Goal: Find specific page/section: Find specific page/section

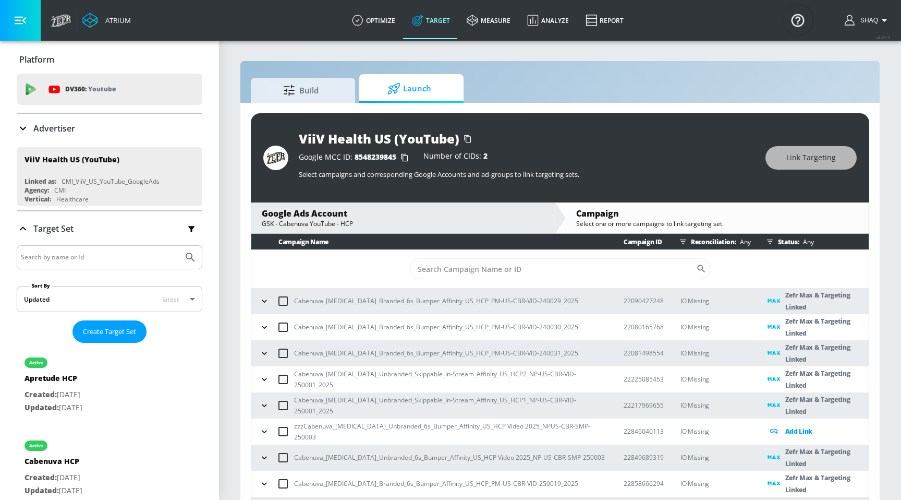
click at [398, 80] on span "Launch" at bounding box center [409, 88] width 79 height 25
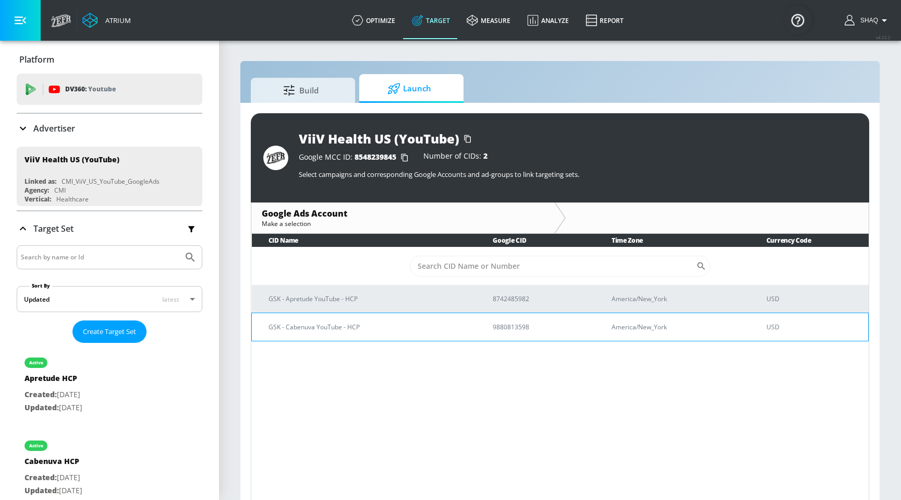
click at [357, 331] on p "GSK - Cabenuva YouTube - HCP" at bounding box center [368, 326] width 199 height 11
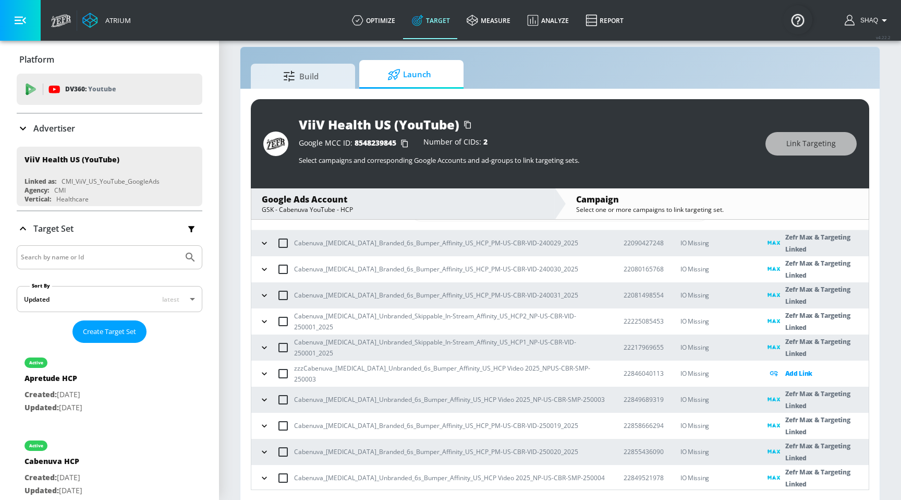
scroll to position [97, 0]
